Goal: Task Accomplishment & Management: Use online tool/utility

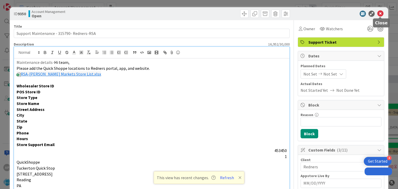
click at [380, 13] on icon at bounding box center [380, 14] width 6 height 6
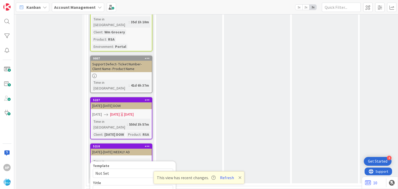
click at [121, 170] on span "Not Set" at bounding box center [127, 173] width 65 height 7
type textarea "x"
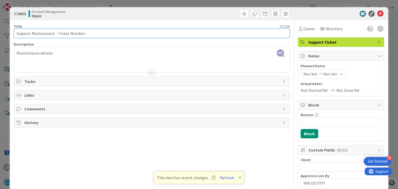
drag, startPoint x: 82, startPoint y: 33, endPoint x: 60, endPoint y: 34, distance: 22.0
click at [60, 34] on input "Support Maintenance - Ticket Number-" at bounding box center [151, 33] width 275 height 9
drag, startPoint x: 57, startPoint y: 33, endPoint x: 82, endPoint y: 35, distance: 24.9
click at [82, 35] on input "Support Maintenance - Ticket Number-" at bounding box center [151, 33] width 275 height 9
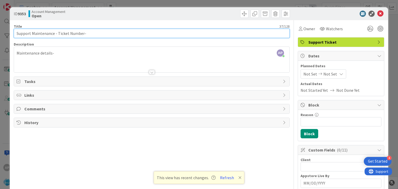
paste input "#315782"
click at [59, 33] on input "Support Maintenance - #315782-" at bounding box center [151, 33] width 275 height 9
click at [81, 32] on input "Support Maintenance - 315782-" at bounding box center [151, 33] width 275 height 9
type input "Support Maintenance - 315782- Redners-RSA"
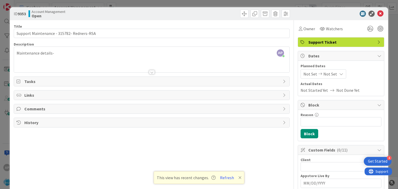
click at [310, 74] on span "Not Set" at bounding box center [310, 74] width 14 height 6
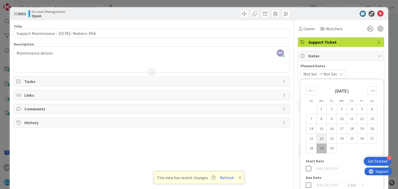
click at [320, 138] on td "22" at bounding box center [321, 139] width 10 height 10
type input "[DATE]"
click at [369, 92] on icon "Move forward to switch to the next month." at bounding box center [371, 90] width 5 height 5
click at [361, 111] on td "3" at bounding box center [362, 109] width 10 height 10
type input "[DATE]"
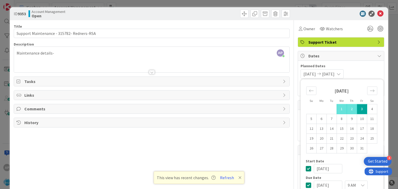
click at [362, 69] on div "Planned Dates [DATE] [DATE] Su Mo Tu We Th Fr Sa [DATE] 1 2 3 4 5 6 7 8 9 10 11…" at bounding box center [340, 70] width 81 height 15
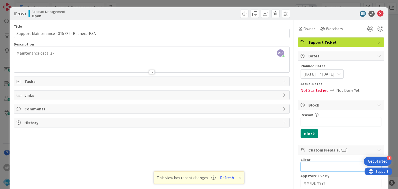
click at [310, 165] on input "text" at bounding box center [340, 166] width 81 height 9
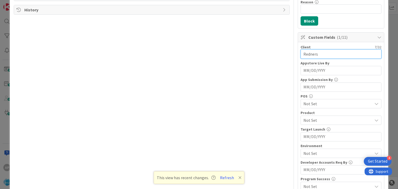
scroll to position [113, 0]
type input "Redners"
click at [311, 121] on span "Not Set" at bounding box center [337, 120] width 69 height 6
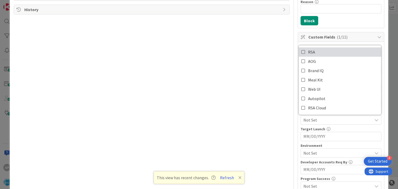
click at [303, 51] on icon at bounding box center [303, 52] width 4 height 8
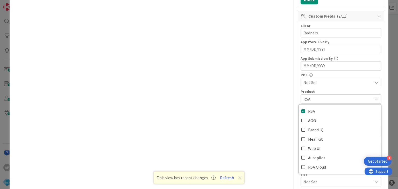
scroll to position [136, 0]
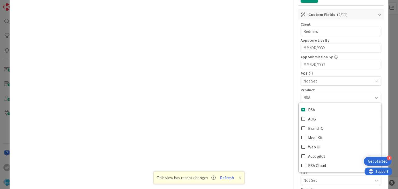
click at [298, 96] on div "Client 7 / 32 Redners Appstore Live By Navigate forward to interact with the ca…" at bounding box center [341, 111] width 86 height 185
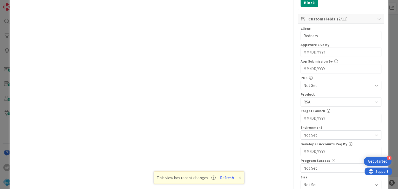
scroll to position [134, 0]
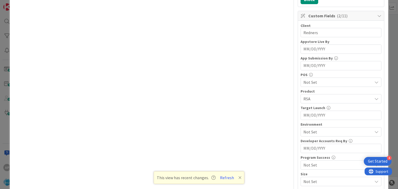
click at [310, 132] on span "Not Set" at bounding box center [337, 132] width 69 height 6
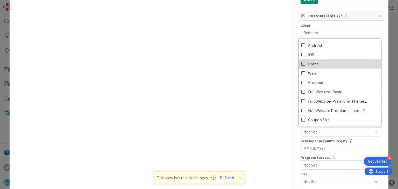
click at [304, 63] on icon at bounding box center [303, 64] width 4 height 8
click at [299, 134] on div "Client 7 / 32 Redners Appstore Live By Navigate forward to interact with the ca…" at bounding box center [341, 113] width 86 height 185
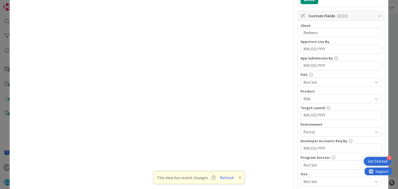
scroll to position [0, 0]
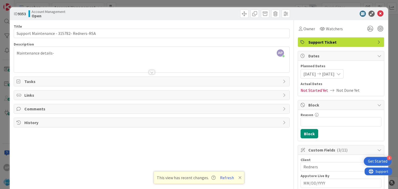
click at [62, 53] on div "Maintenance details-" at bounding box center [151, 60] width 275 height 23
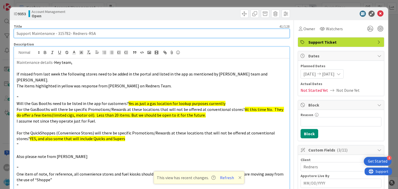
drag, startPoint x: 33, startPoint y: 33, endPoint x: 85, endPoint y: 34, distance: 52.6
click at [85, 34] on input "Support Maintenance - 315782- Redners-RSA" at bounding box center [151, 33] width 275 height 9
